Goal: Task Accomplishment & Management: Use online tool/utility

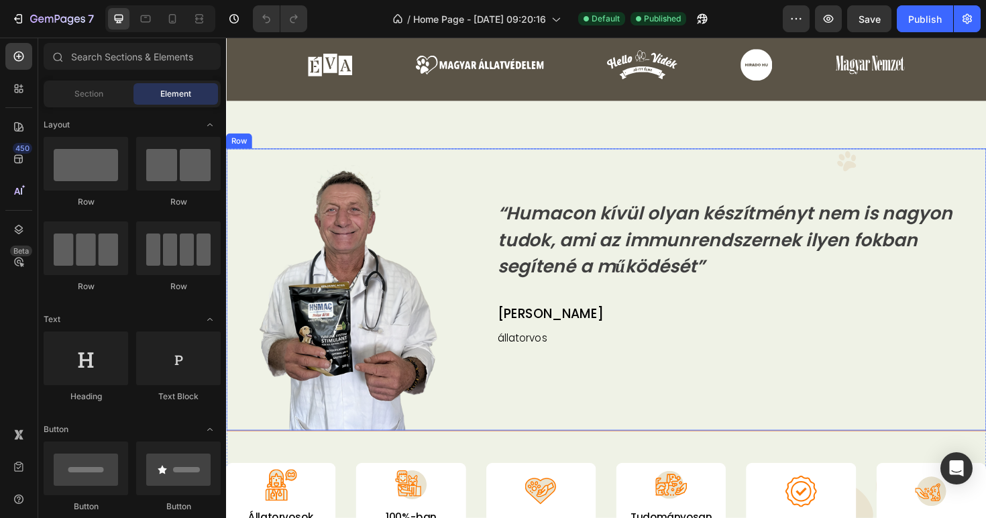
scroll to position [583, 0]
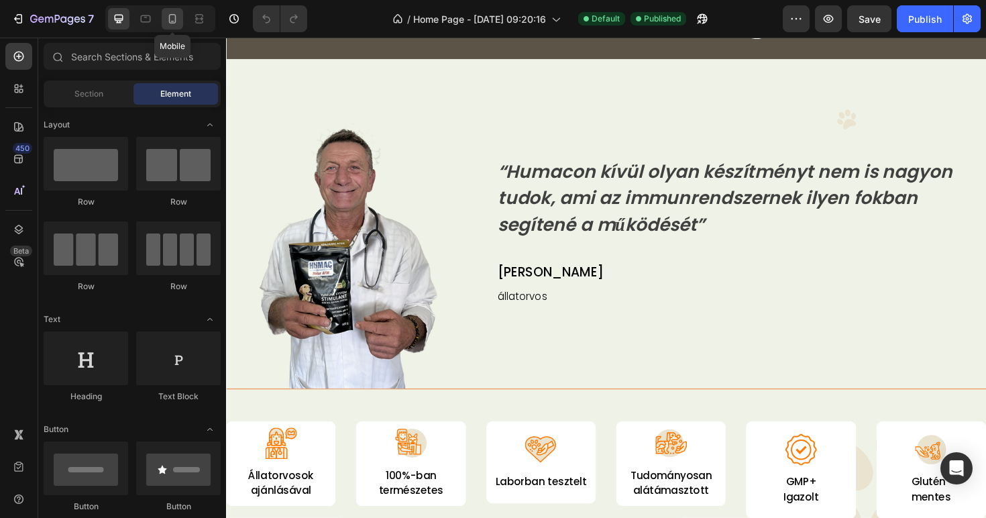
click at [172, 20] on icon at bounding box center [172, 18] width 13 height 13
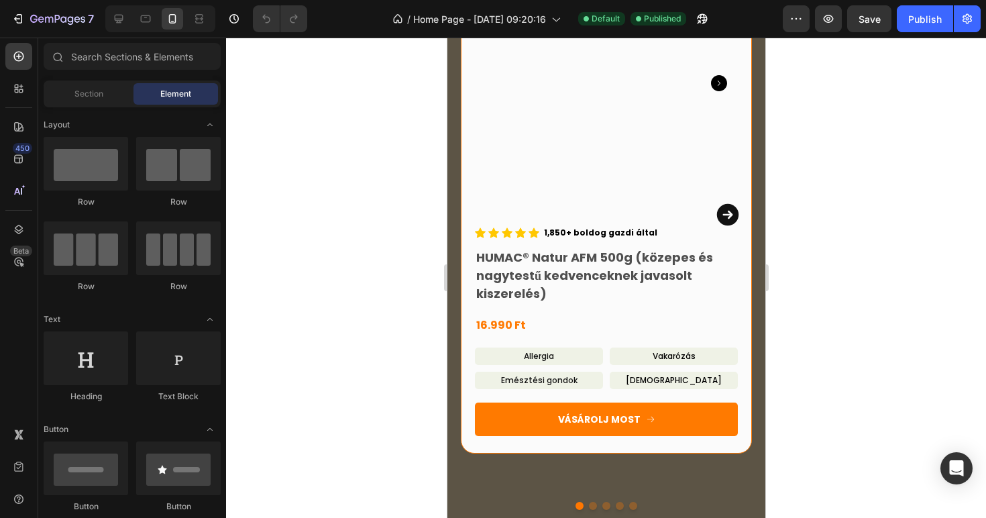
scroll to position [2300, 0]
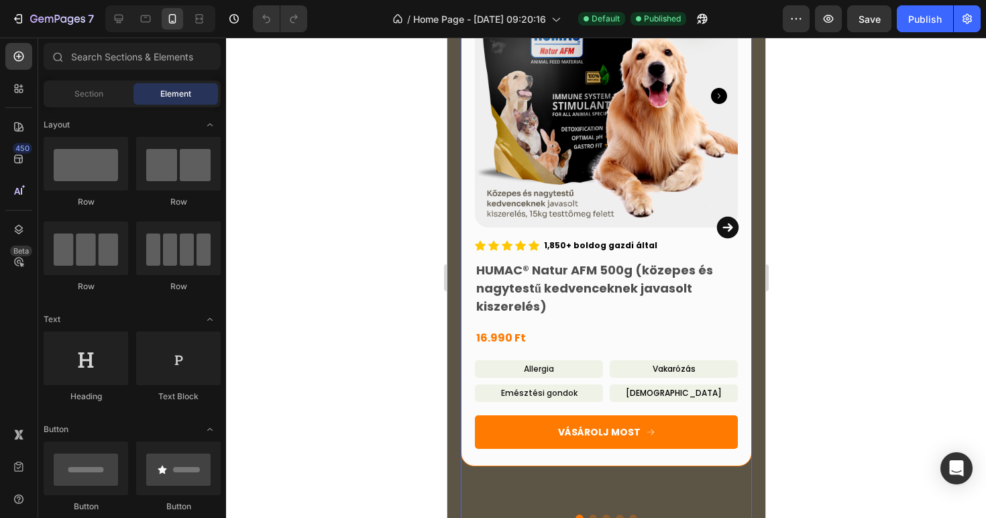
click at [728, 216] on icon "Carousel Next Arrow" at bounding box center [727, 227] width 22 height 22
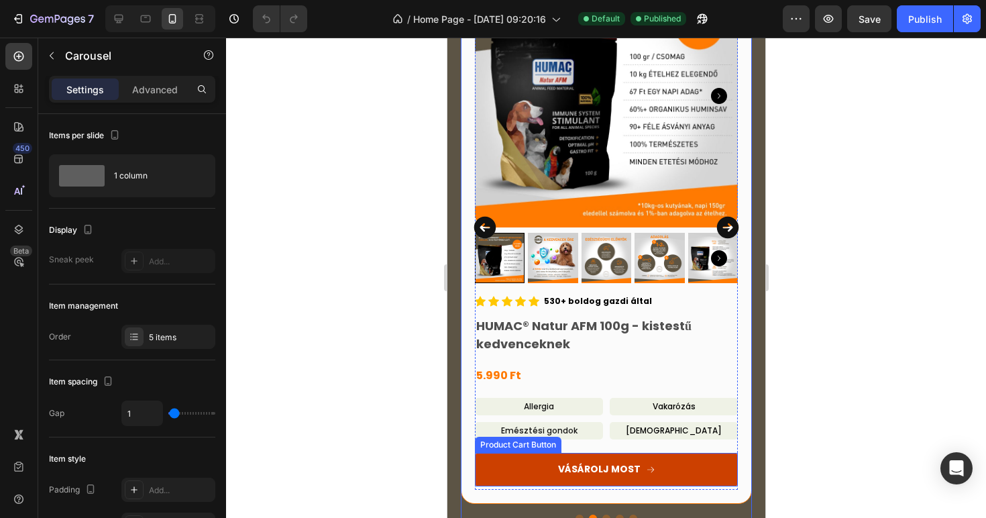
click at [667, 453] on button "VÁSÁROLJ MOST" at bounding box center [605, 470] width 263 height 34
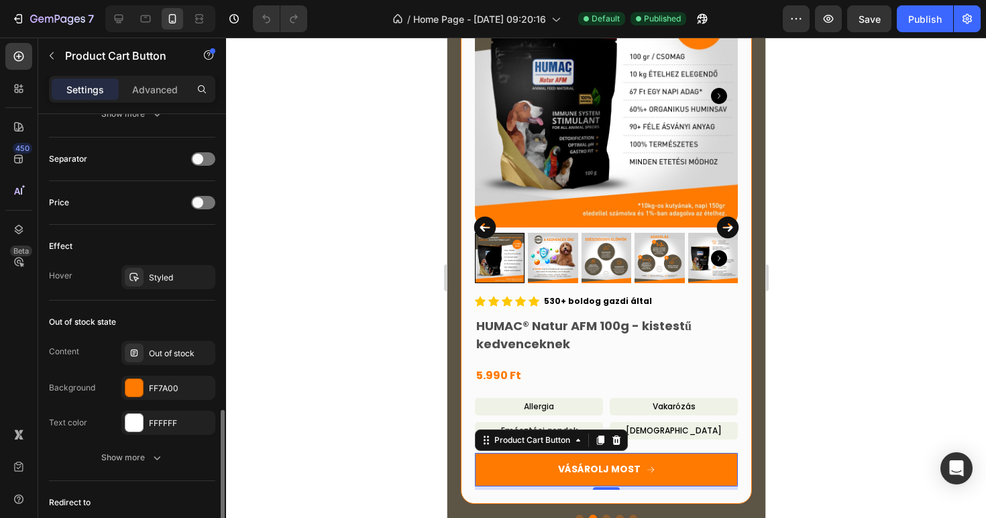
scroll to position [1171, 0]
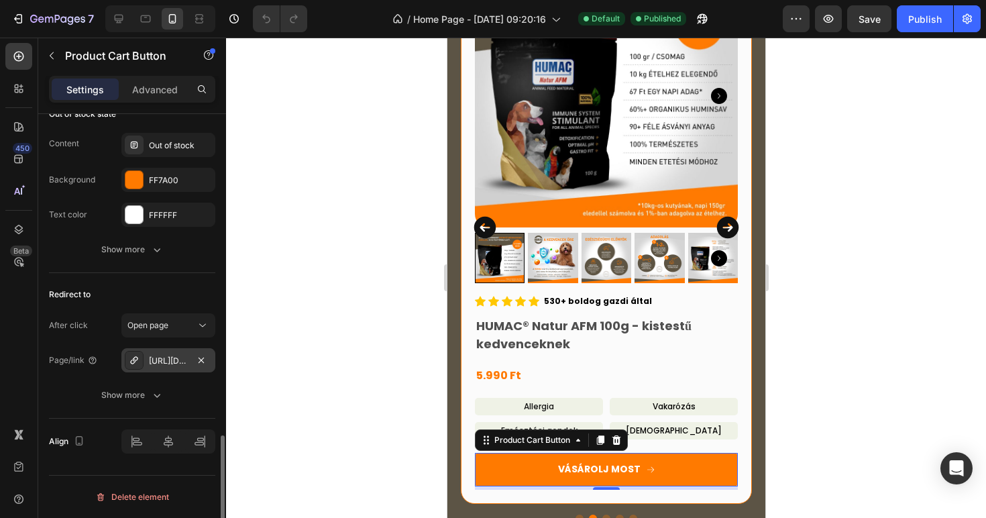
click at [166, 370] on div "[URL][DOMAIN_NAME]" at bounding box center [168, 360] width 94 height 24
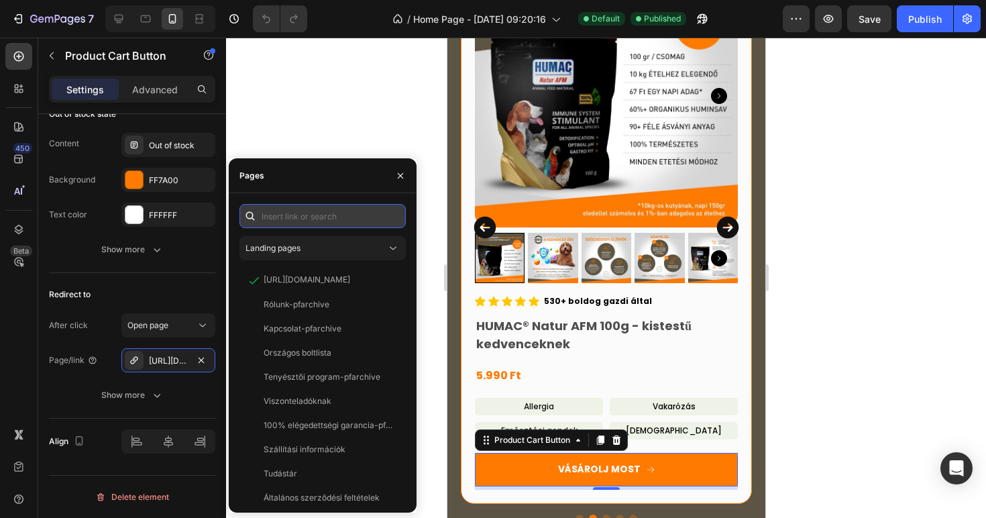
click at [310, 220] on input "text" at bounding box center [322, 216] width 166 height 24
paste input "[URL][DOMAIN_NAME]"
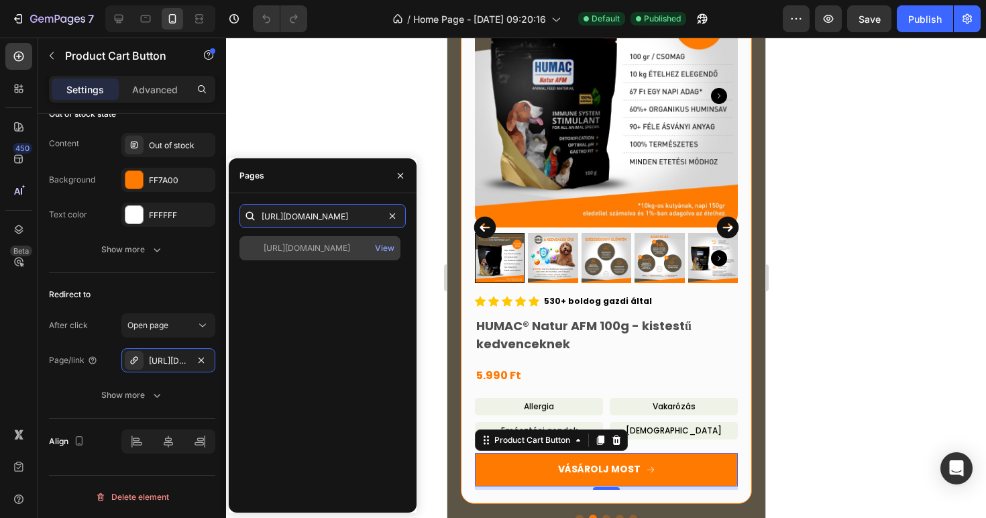
type input "[URL][DOMAIN_NAME]"
click at [320, 245] on div "[URL][DOMAIN_NAME]" at bounding box center [307, 248] width 87 height 12
click at [388, 248] on div "View" at bounding box center [384, 248] width 19 height 12
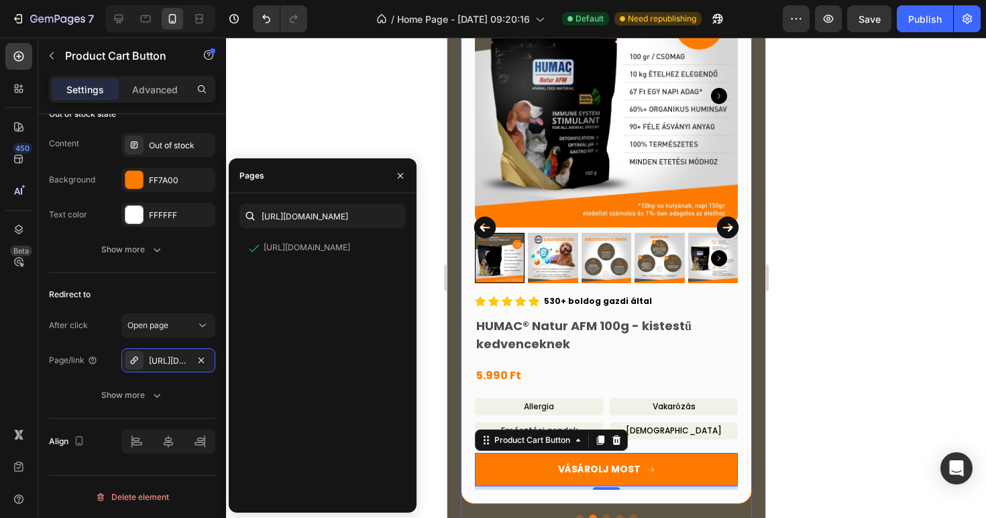
click at [733, 216] on icon "Carousel Next Arrow" at bounding box center [727, 227] width 22 height 22
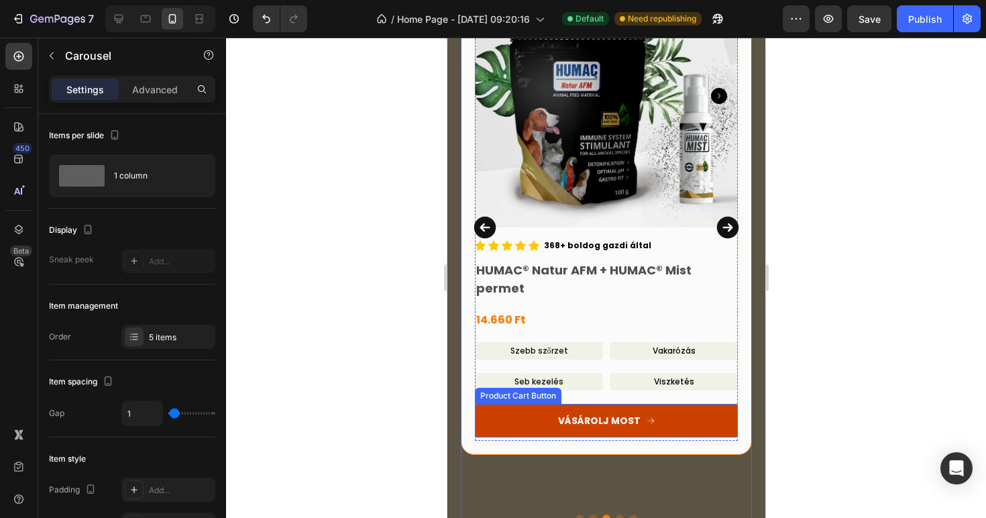
click at [673, 404] on button "VÁSÁROLJ MOST" at bounding box center [605, 421] width 263 height 34
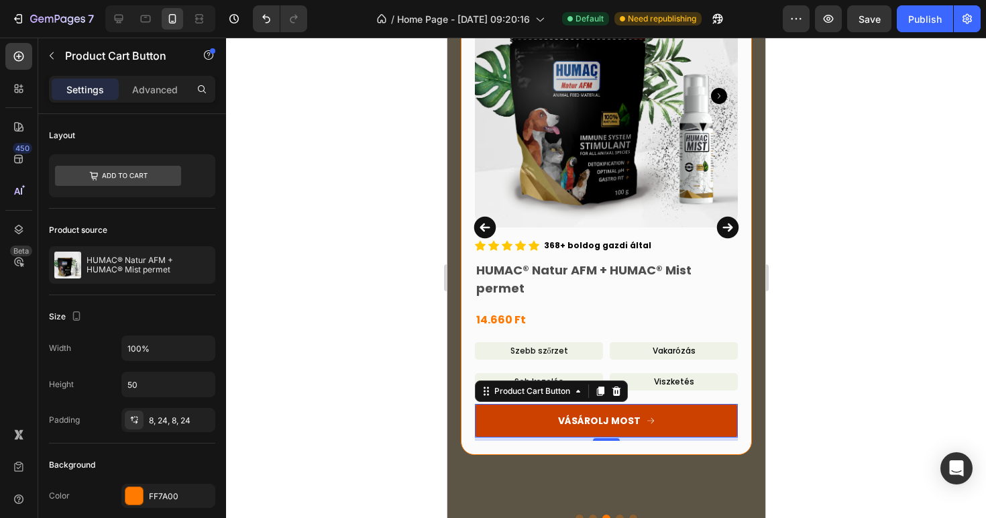
click at [688, 404] on button "VÁSÁROLJ MOST" at bounding box center [605, 421] width 263 height 34
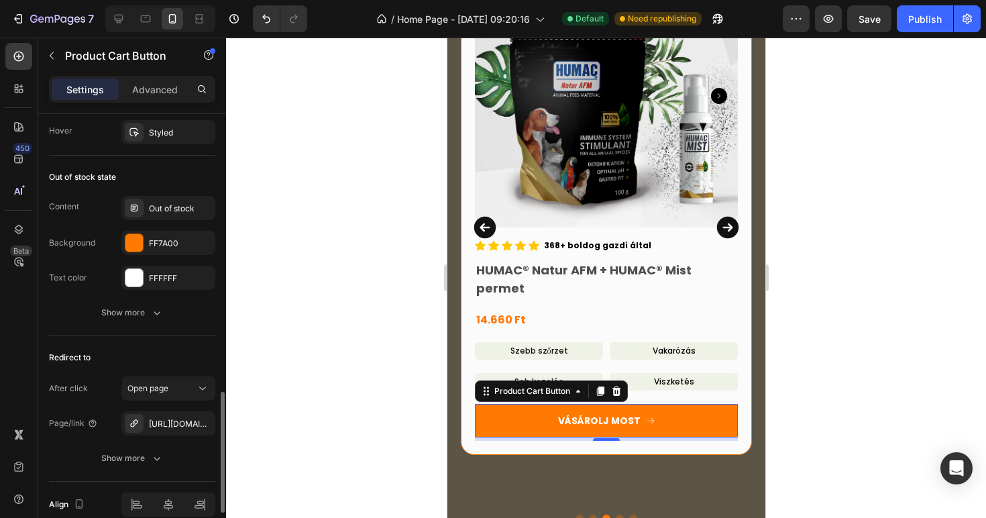
scroll to position [1171, 0]
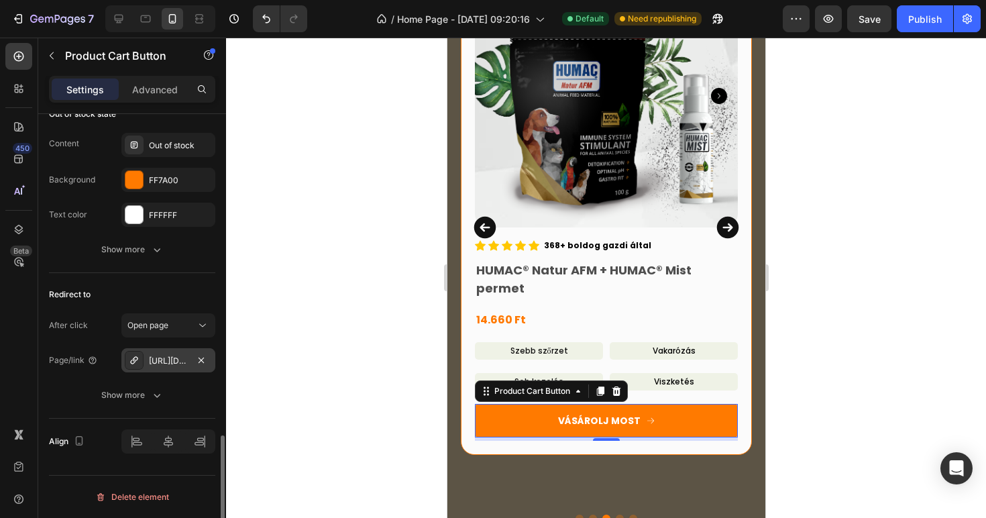
click at [164, 355] on div "[URL][DOMAIN_NAME]" at bounding box center [168, 361] width 39 height 12
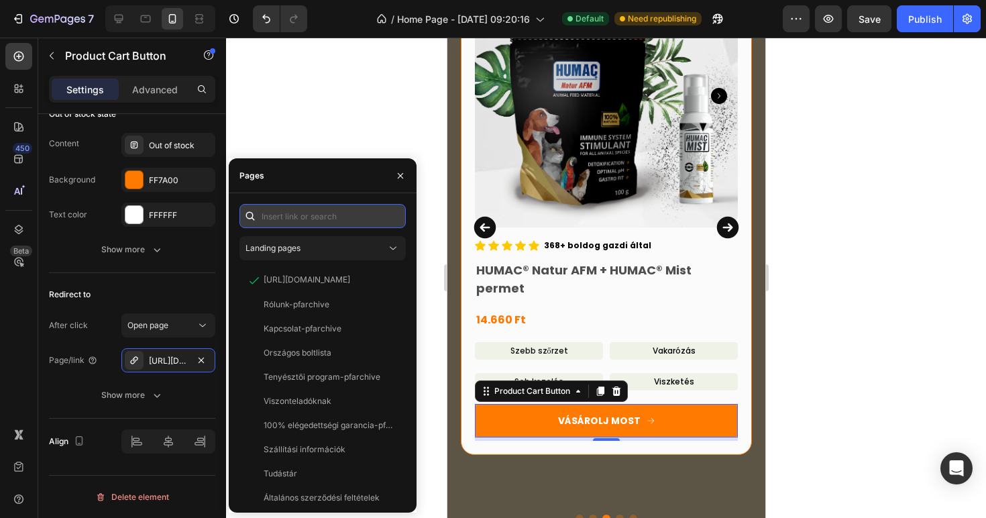
click at [321, 217] on input "text" at bounding box center [322, 216] width 166 height 24
paste input "[URL][DOMAIN_NAME]"
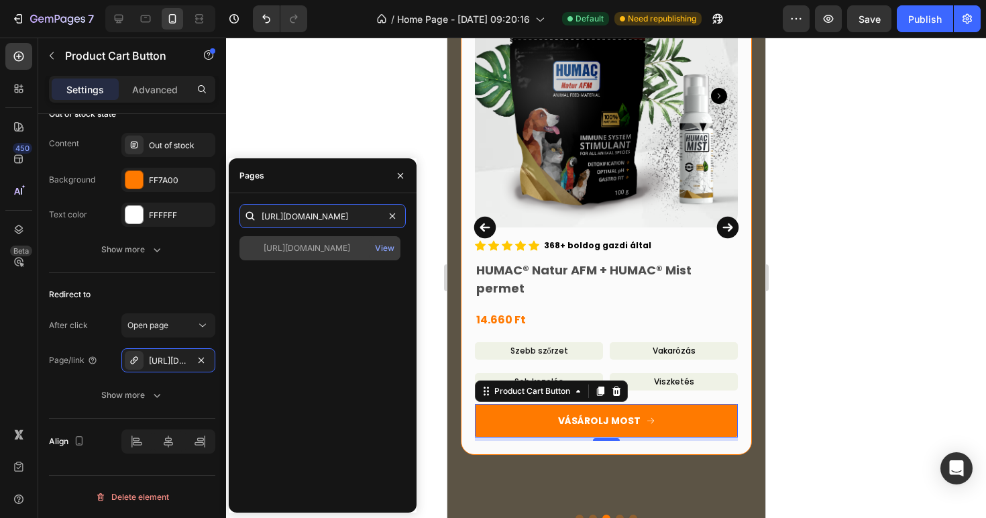
type input "[URL][DOMAIN_NAME]"
click at [343, 254] on div "[URL][DOMAIN_NAME] View" at bounding box center [319, 248] width 161 height 24
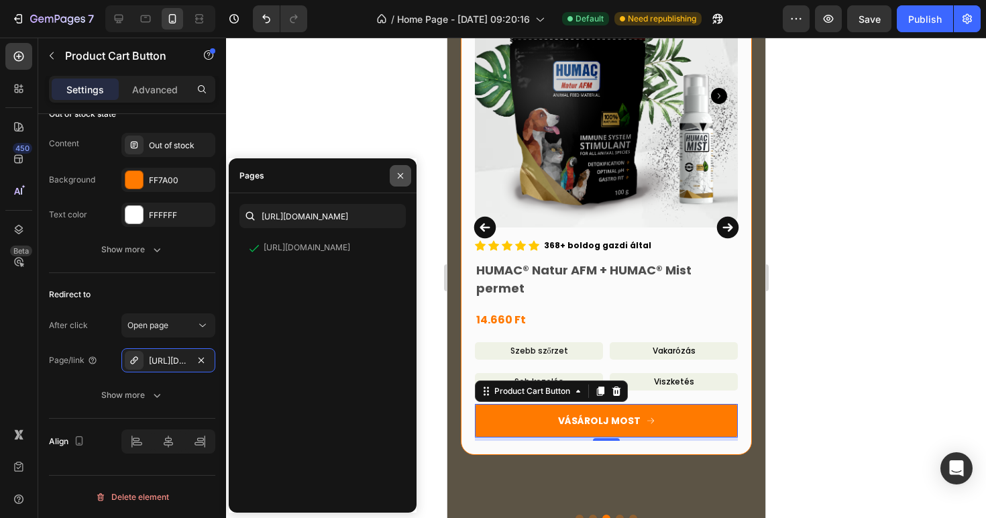
click at [400, 177] on icon "button" at bounding box center [400, 175] width 11 height 11
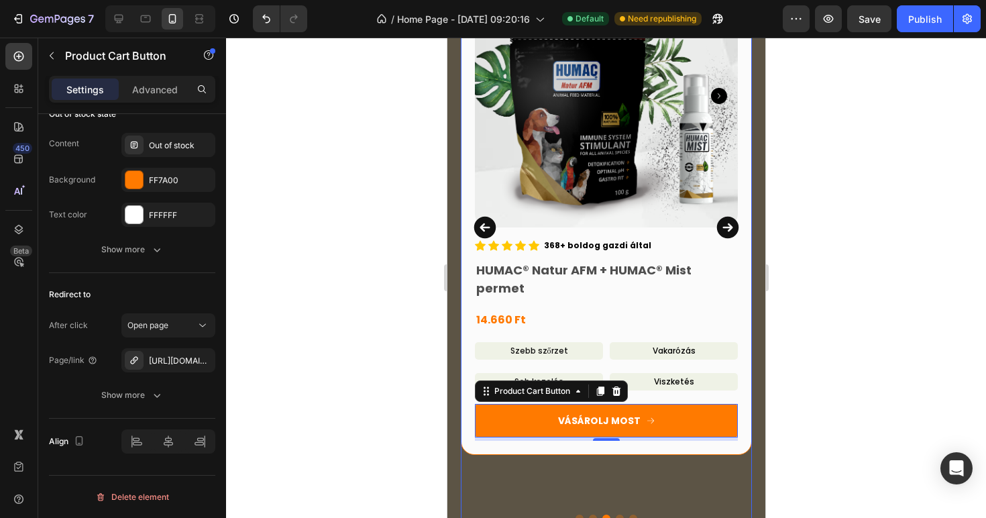
click at [720, 216] on icon "Carousel Next Arrow" at bounding box center [727, 227] width 22 height 22
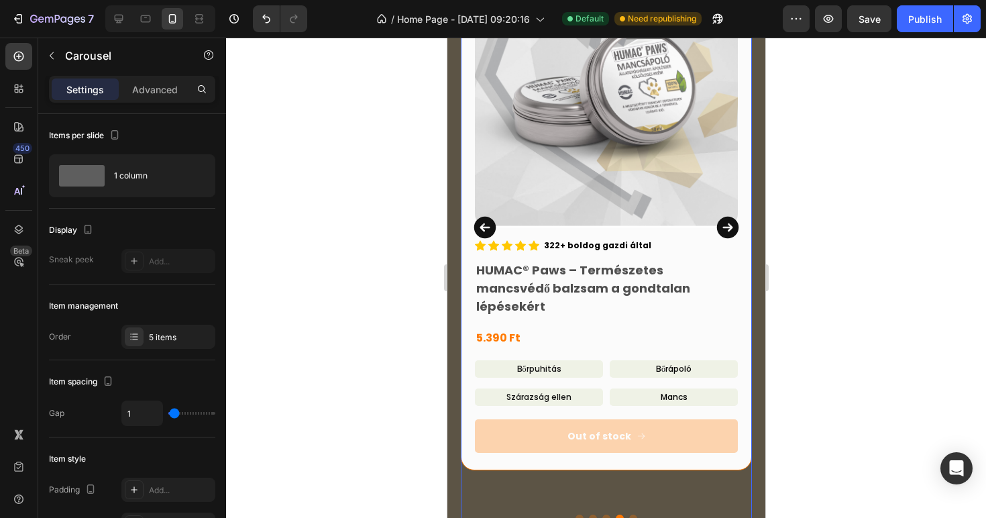
click at [485, 216] on icon "Carousel Back Arrow" at bounding box center [485, 227] width 22 height 22
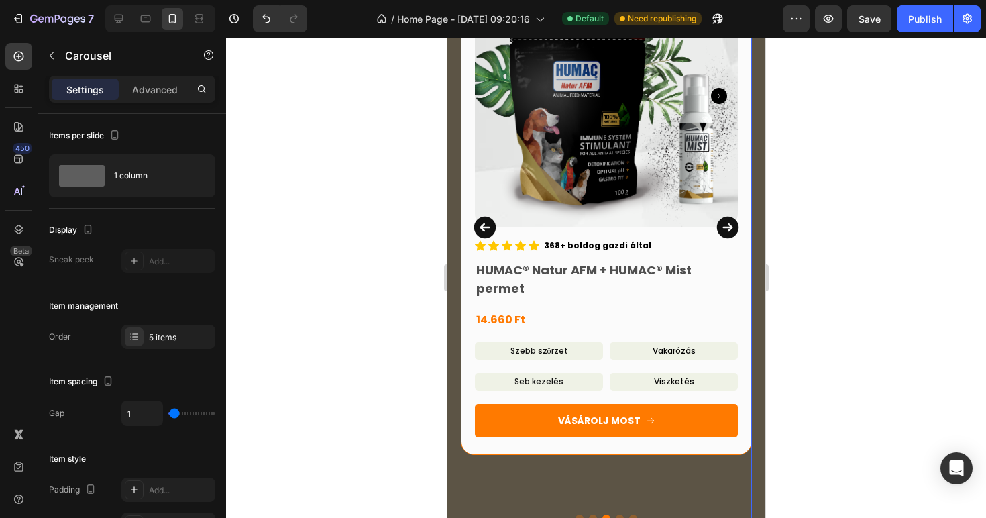
click at [485, 216] on icon "Carousel Back Arrow" at bounding box center [485, 227] width 22 height 22
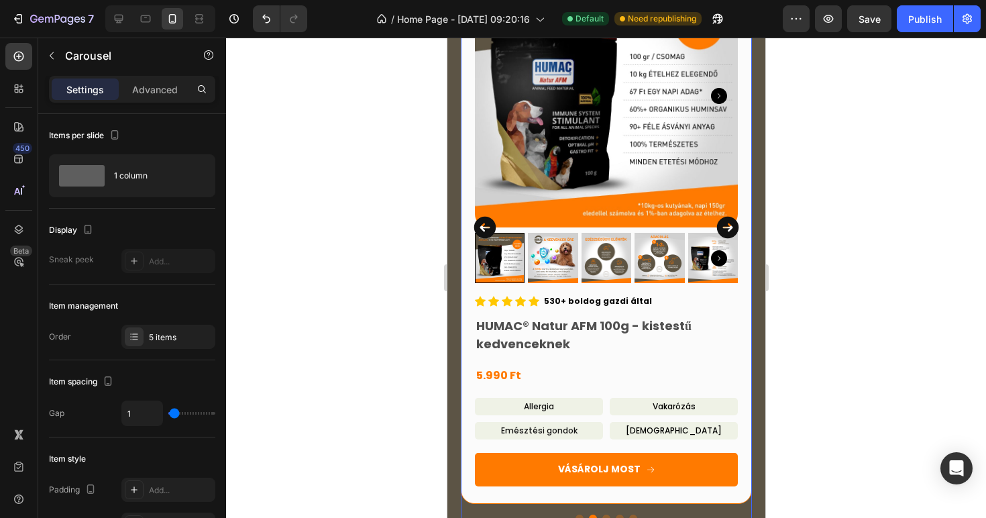
click at [485, 216] on icon "Carousel Back Arrow" at bounding box center [485, 227] width 22 height 22
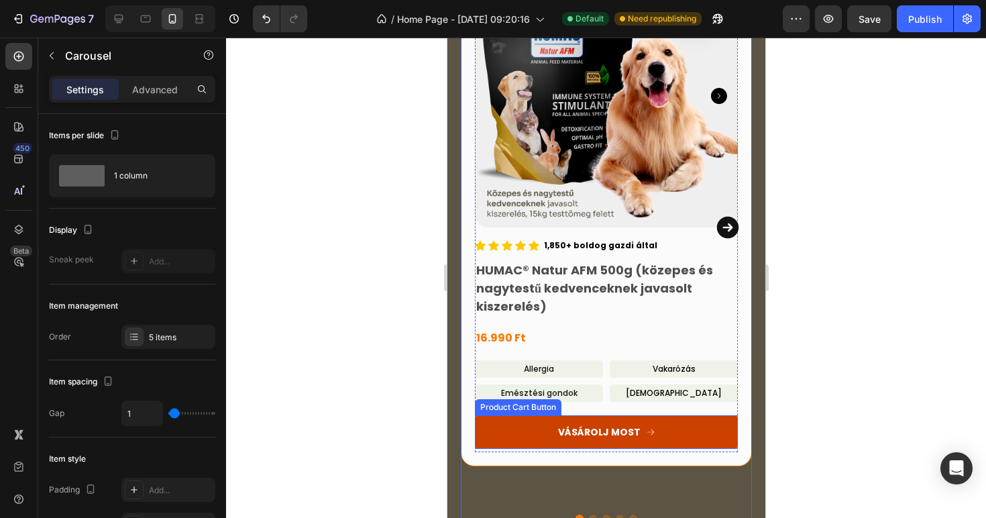
click at [696, 415] on button "VÁSÁROLJ MOST" at bounding box center [605, 432] width 263 height 34
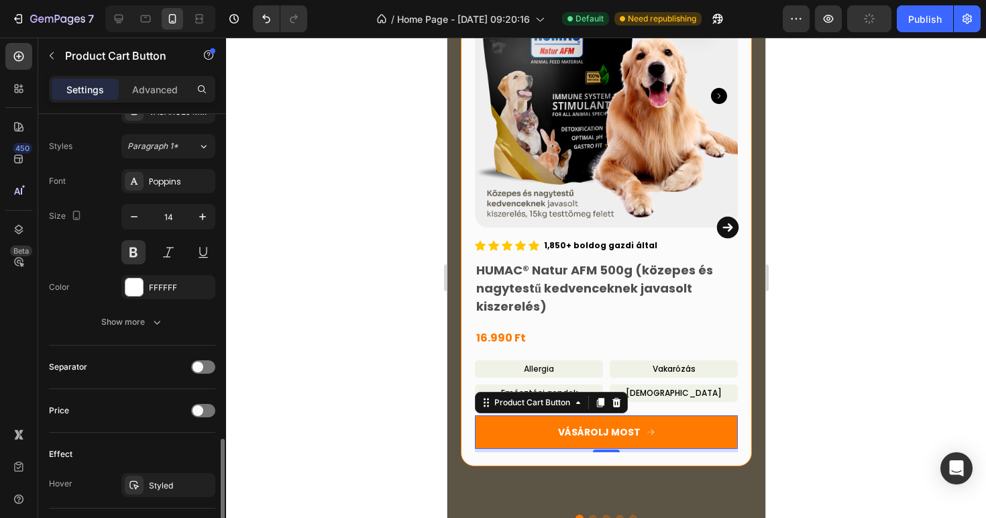
scroll to position [1171, 0]
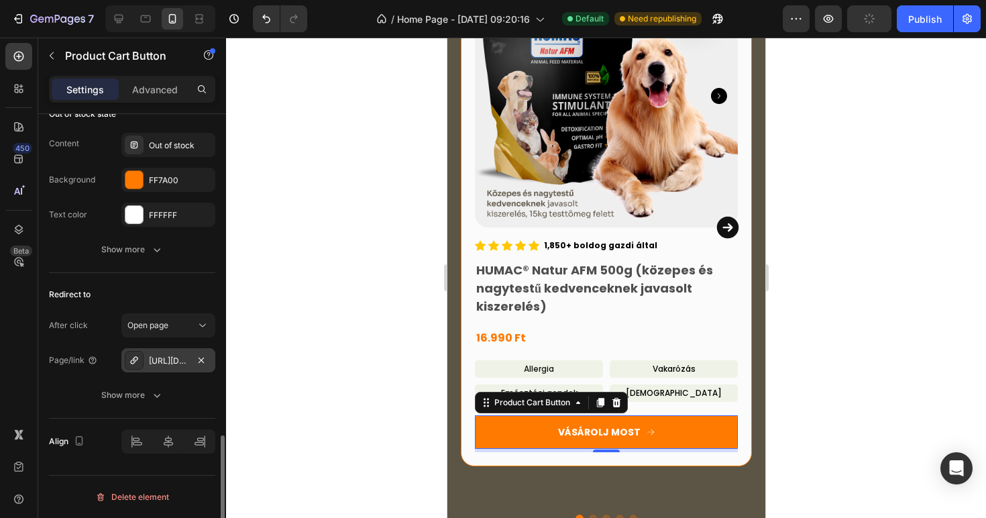
click at [171, 363] on div "[URL][DOMAIN_NAME]" at bounding box center [168, 361] width 39 height 12
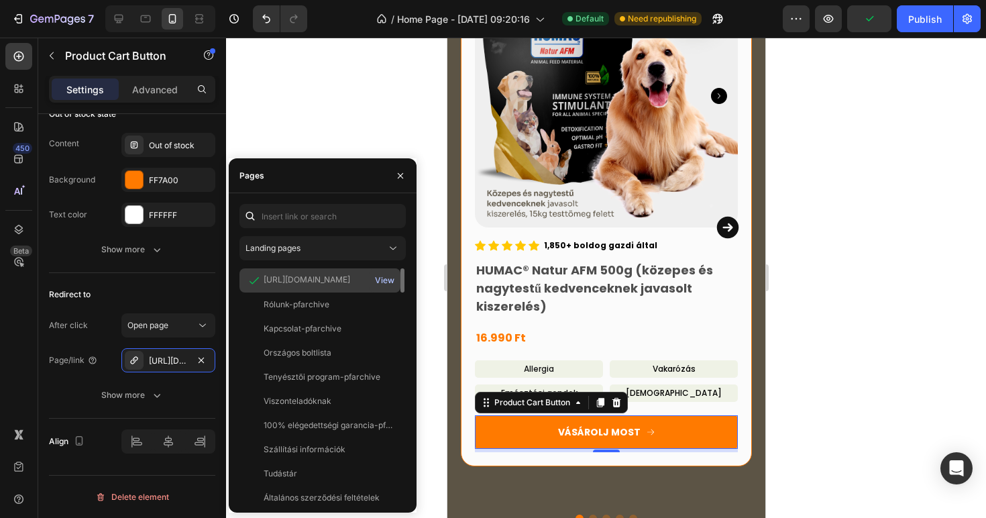
click at [386, 280] on div "View" at bounding box center [384, 280] width 19 height 12
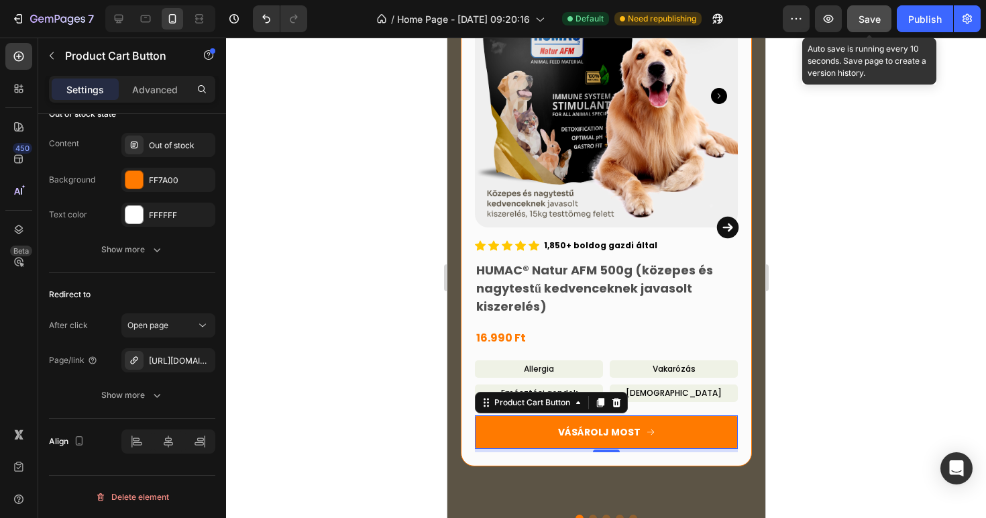
click at [873, 28] on button "Save" at bounding box center [869, 18] width 44 height 27
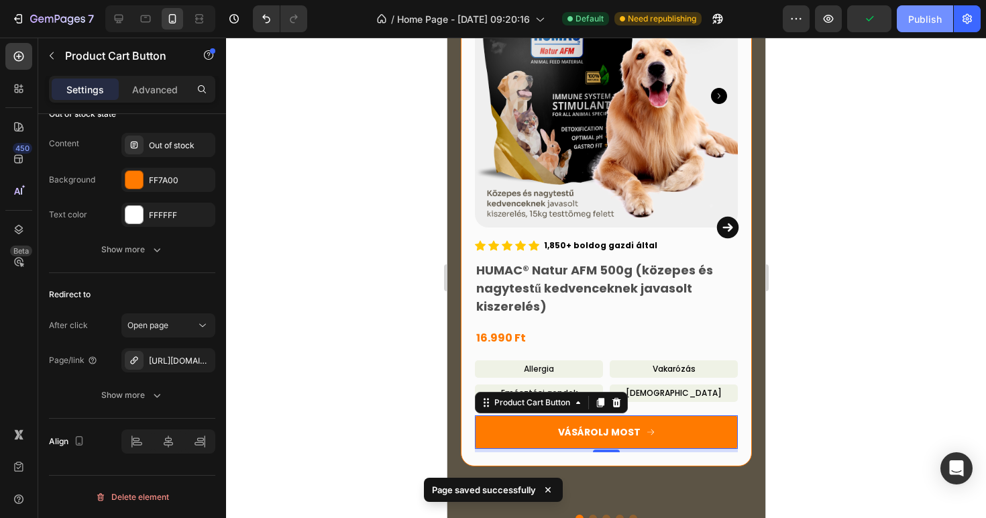
click at [930, 23] on div "Publish" at bounding box center [925, 19] width 34 height 14
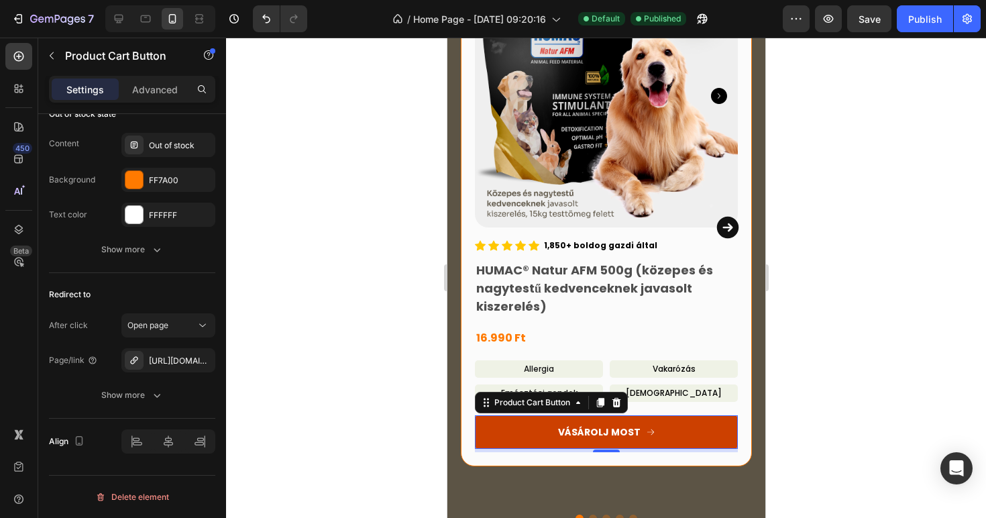
click at [513, 415] on button "VÁSÁROLJ MOST" at bounding box center [605, 432] width 263 height 34
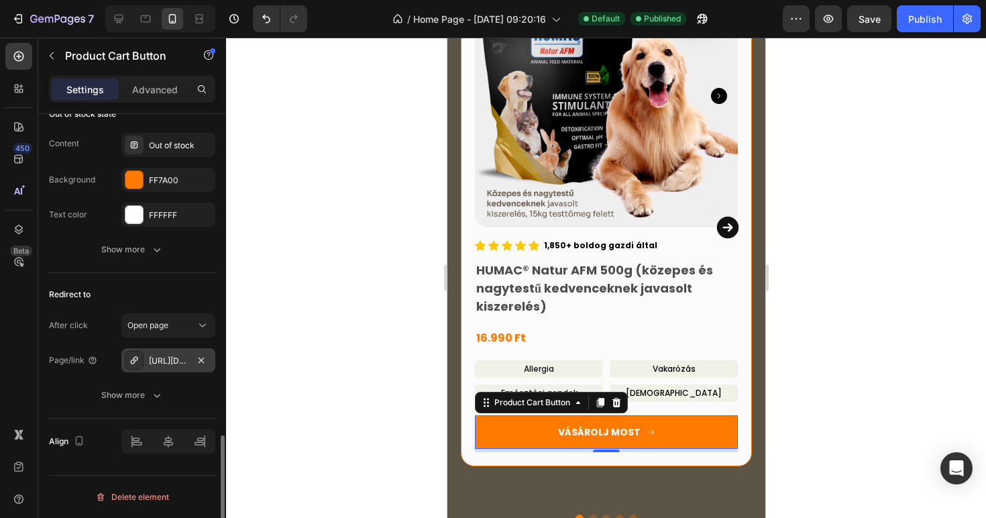
click at [174, 360] on div "[URL][DOMAIN_NAME]" at bounding box center [168, 361] width 39 height 12
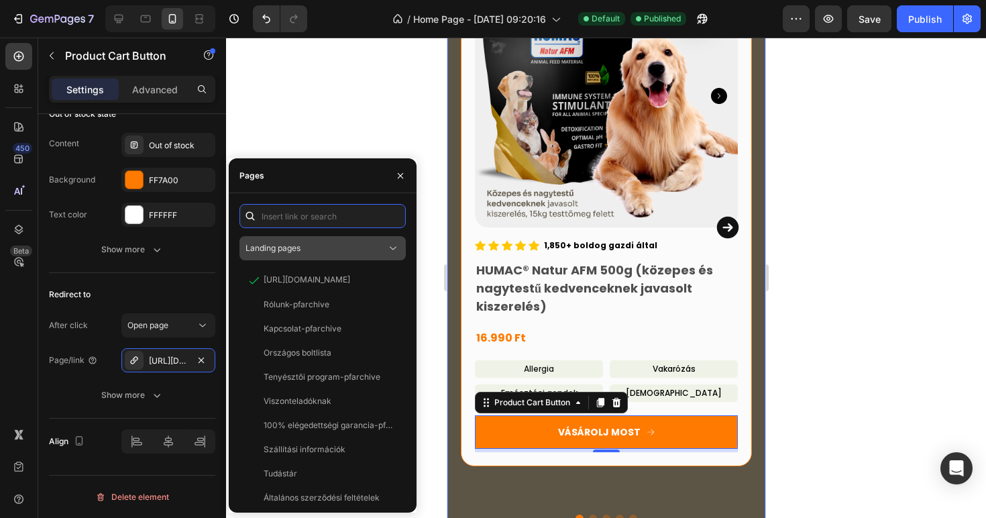
paste input "[URL][DOMAIN_NAME]"
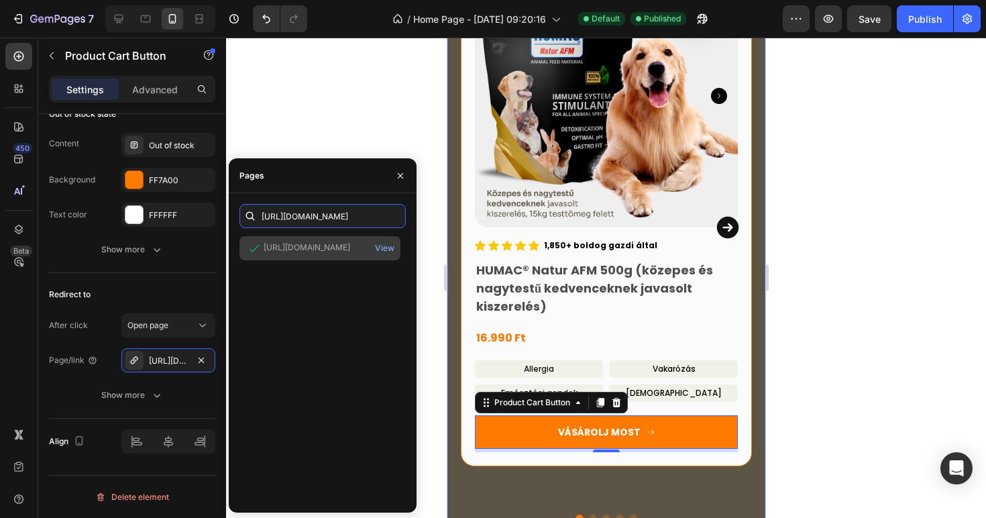
type input "[URL][DOMAIN_NAME]"
click at [339, 256] on div "[URL][DOMAIN_NAME] View" at bounding box center [319, 248] width 161 height 24
click at [332, 237] on div "[URL][DOMAIN_NAME] View" at bounding box center [319, 248] width 161 height 24
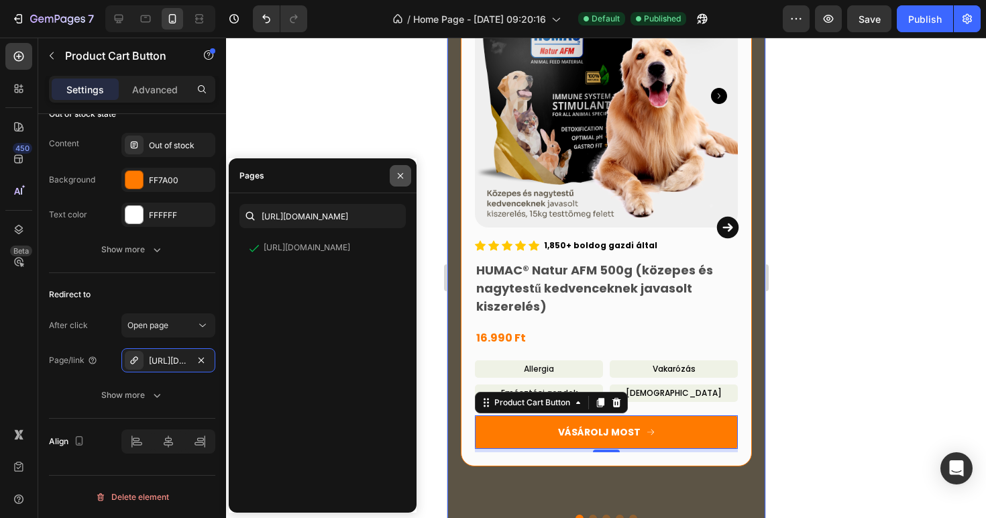
click at [403, 175] on icon "button" at bounding box center [400, 175] width 11 height 11
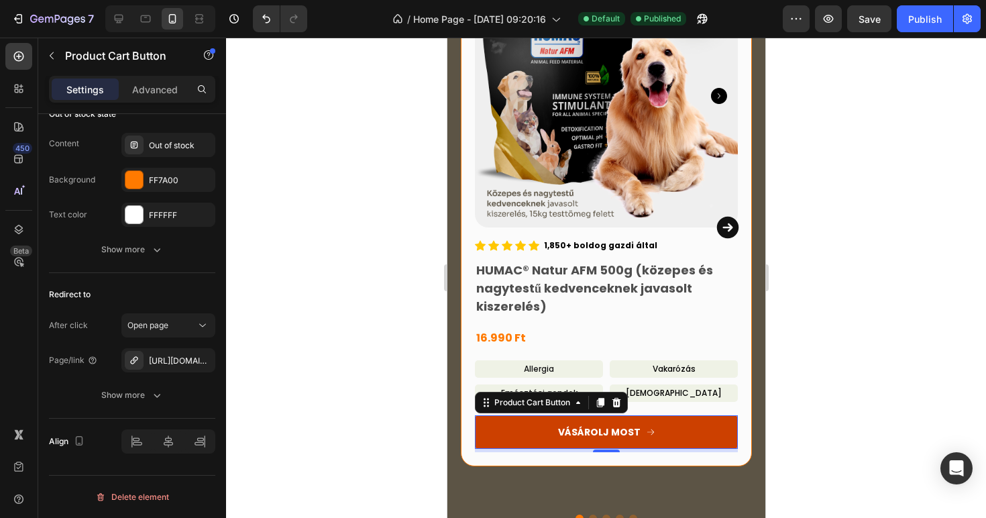
click at [492, 415] on button "VÁSÁROLJ MOST" at bounding box center [605, 432] width 263 height 34
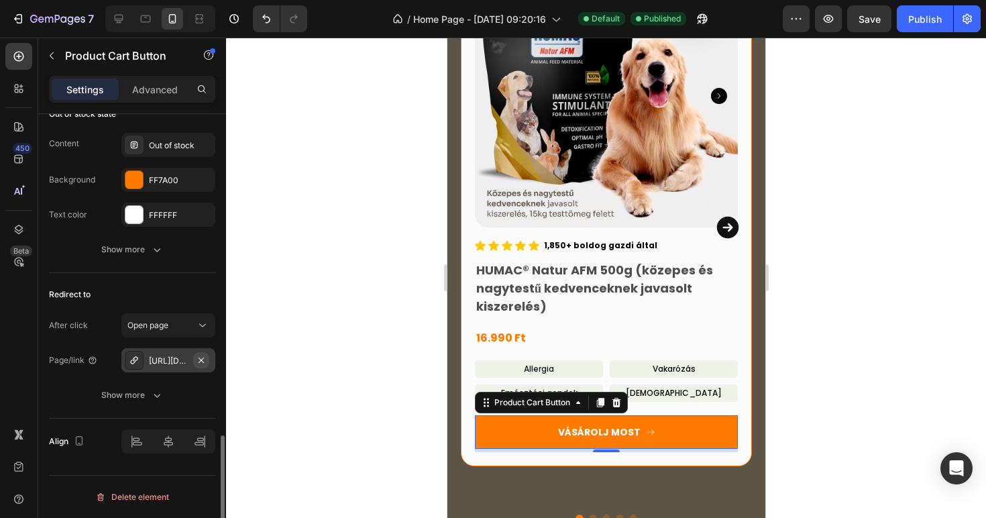
click at [203, 358] on icon "button" at bounding box center [201, 359] width 5 height 5
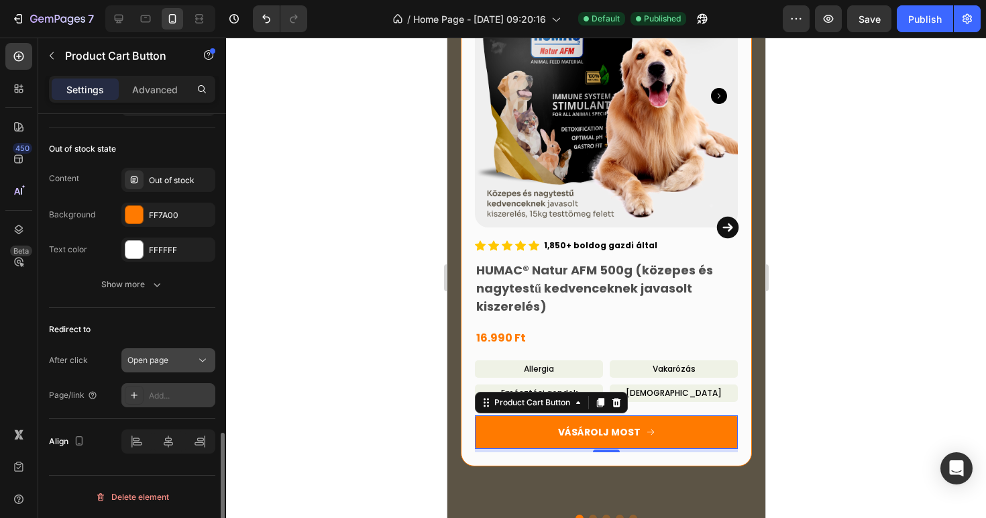
scroll to position [1136, 0]
click at [156, 391] on div "Add..." at bounding box center [180, 396] width 63 height 12
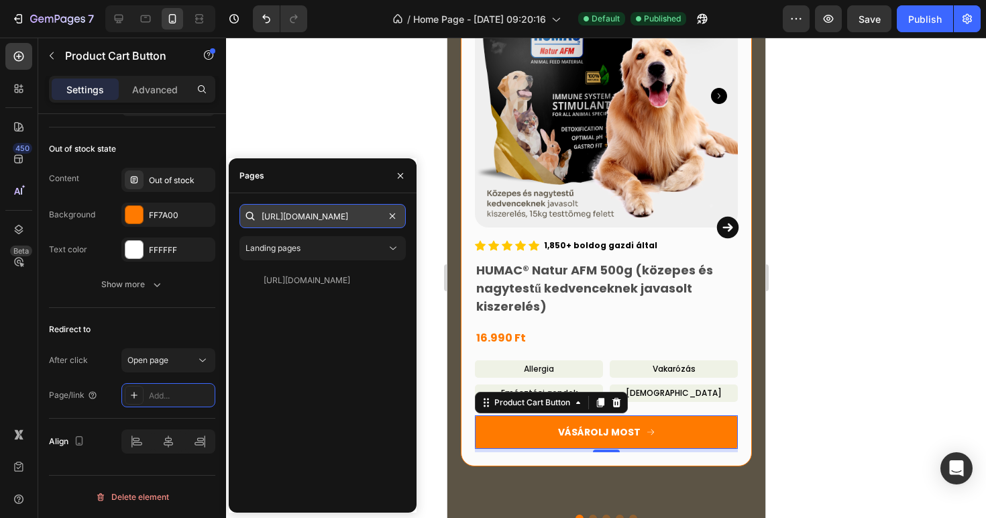
click at [291, 222] on input "[URL][DOMAIN_NAME]" at bounding box center [322, 216] width 166 height 24
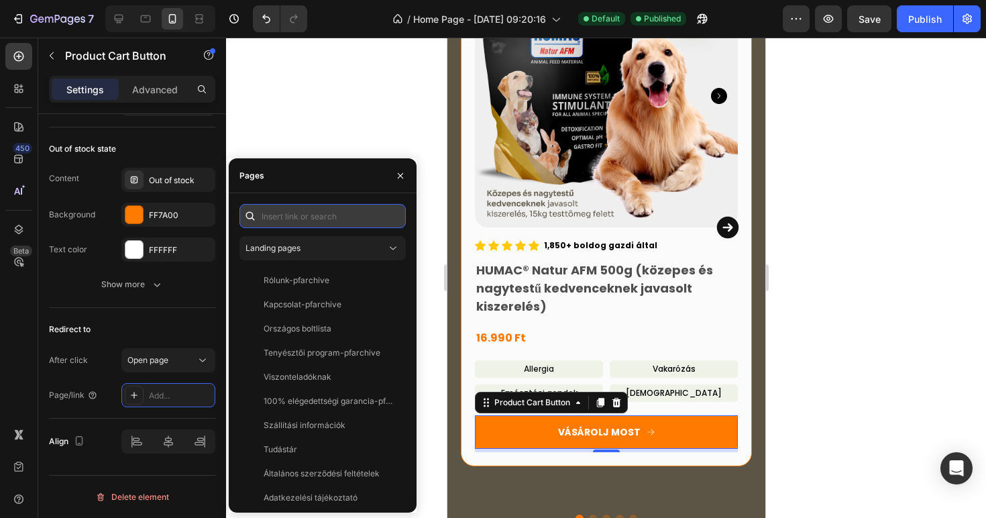
click at [343, 218] on input "text" at bounding box center [322, 216] width 166 height 24
paste input "[URL][DOMAIN_NAME]"
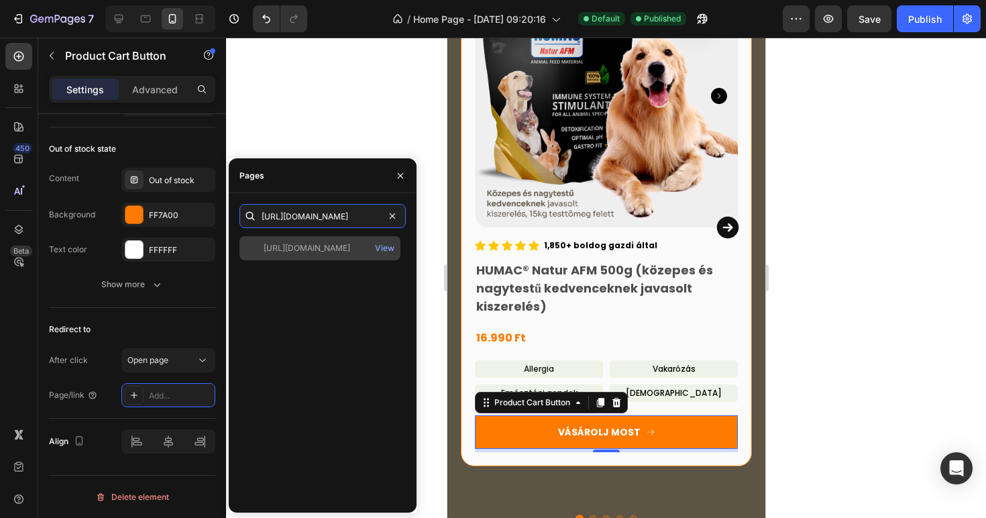
type input "[URL][DOMAIN_NAME]"
click at [347, 252] on div "[URL][DOMAIN_NAME]" at bounding box center [307, 248] width 87 height 12
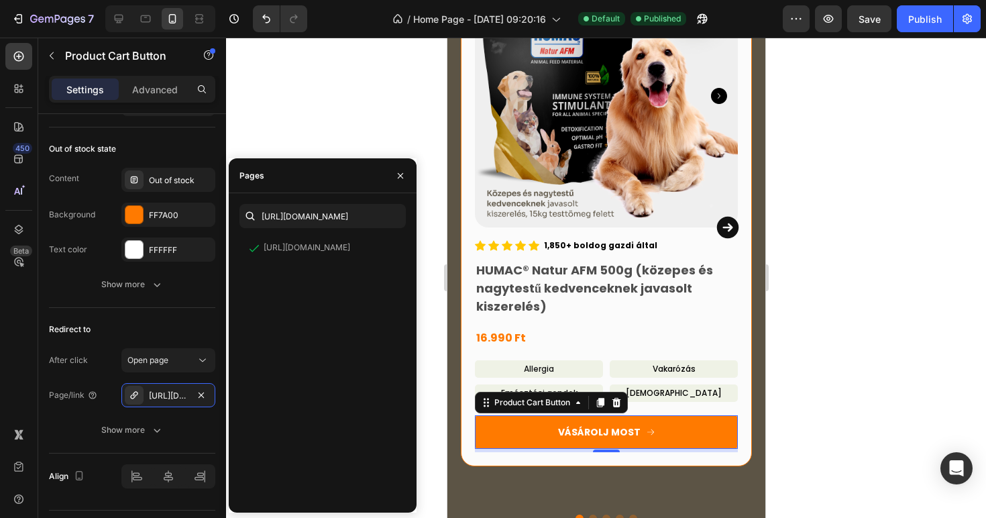
click at [343, 145] on div at bounding box center [606, 278] width 760 height 480
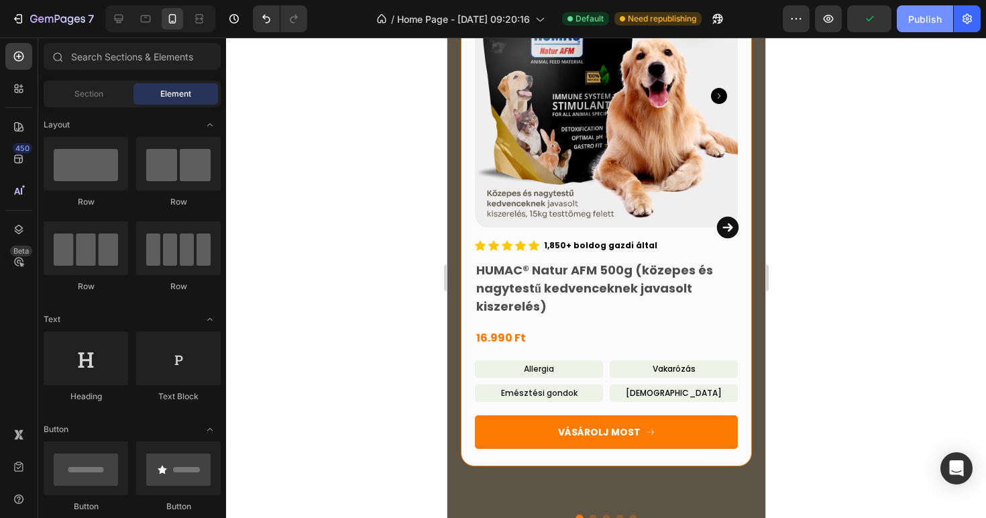
click at [919, 16] on div "Publish" at bounding box center [925, 19] width 34 height 14
